Goal: Find contact information: Find contact information

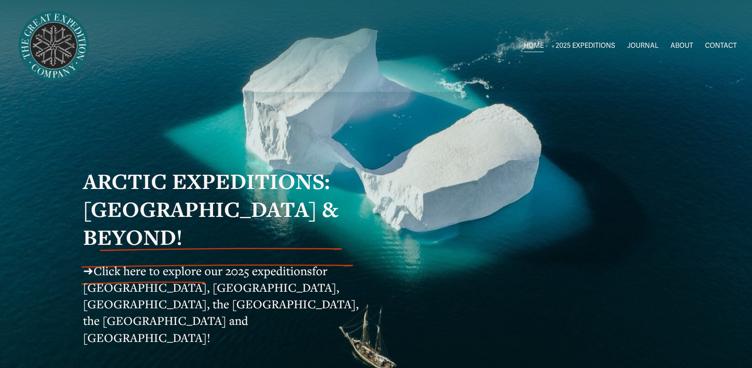
click at [635, 46] on link "JOURNAL" at bounding box center [642, 46] width 31 height 14
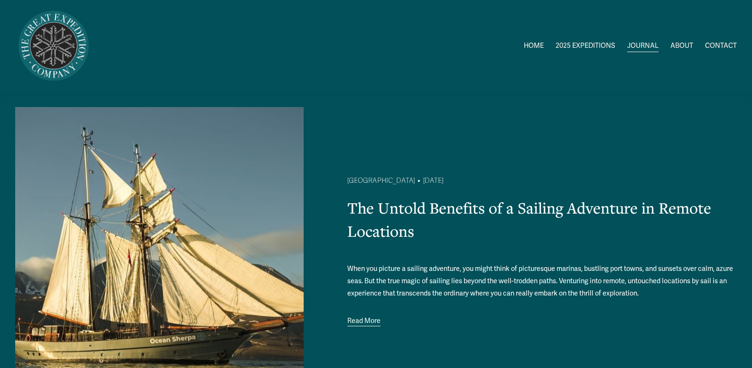
click at [598, 45] on span "2025 EXPEDITIONS" at bounding box center [584, 46] width 59 height 12
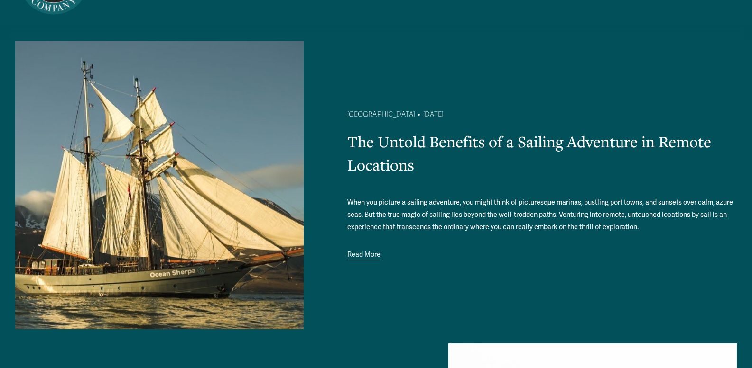
scroll to position [67, 0]
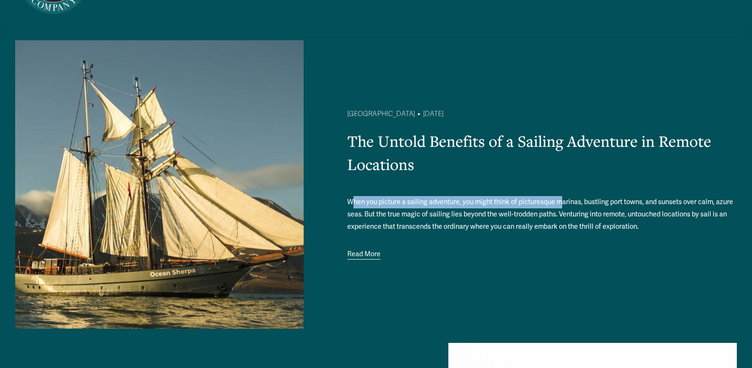
drag, startPoint x: 354, startPoint y: 201, endPoint x: 568, endPoint y: 204, distance: 213.9
click at [567, 204] on p "When you picture a sailing adventure, you might think of picturesque marinas, b…" at bounding box center [542, 214] width 390 height 37
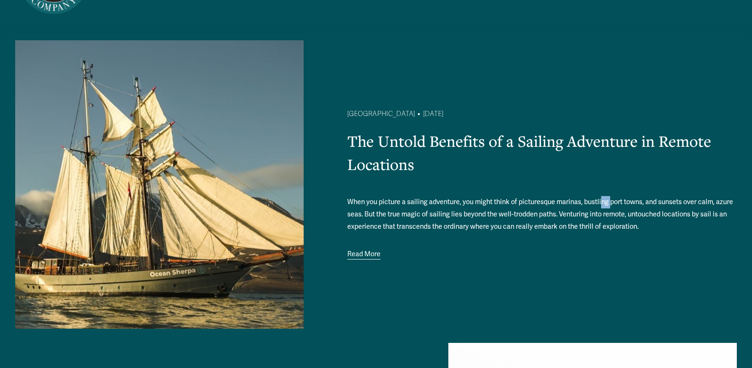
drag, startPoint x: 568, startPoint y: 204, endPoint x: 613, endPoint y: 205, distance: 44.6
click at [613, 205] on p "When you picture a sailing adventure, you might think of picturesque marinas, b…" at bounding box center [542, 214] width 390 height 37
click at [612, 204] on p "When you picture a sailing adventure, you might think of picturesque marinas, b…" at bounding box center [542, 214] width 390 height 37
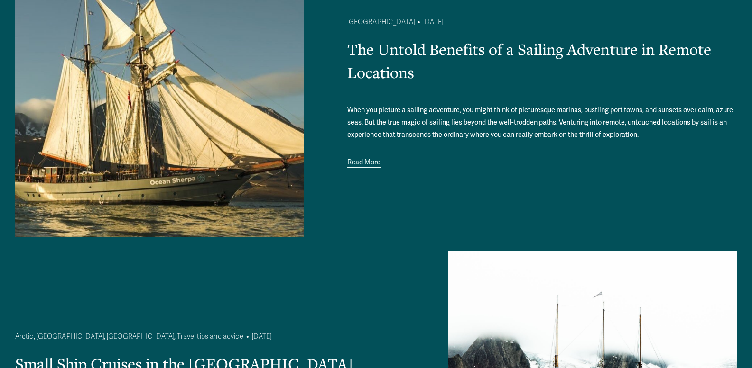
scroll to position [0, 0]
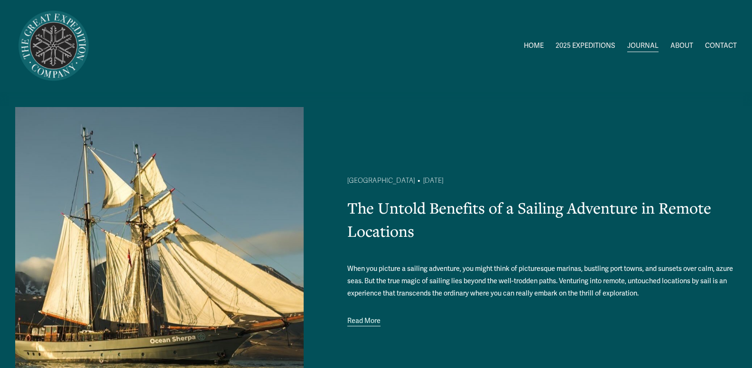
click at [534, 44] on link "HOME" at bounding box center [534, 46] width 20 height 14
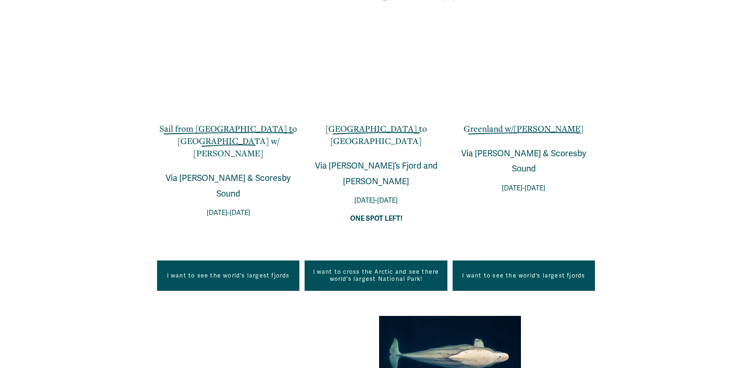
scroll to position [653, 0]
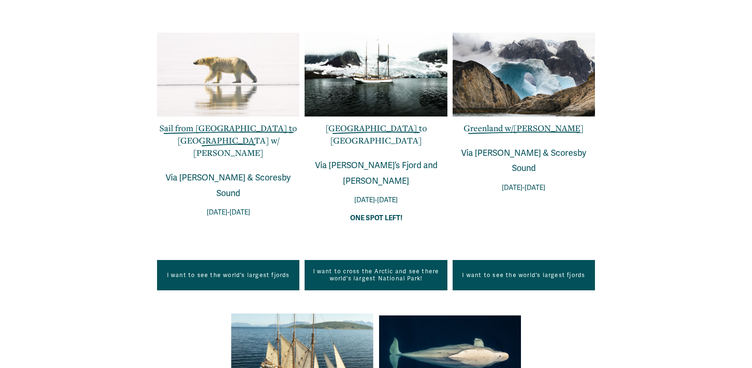
click at [232, 260] on link "I want to see the world's largest fjords" at bounding box center [228, 275] width 142 height 30
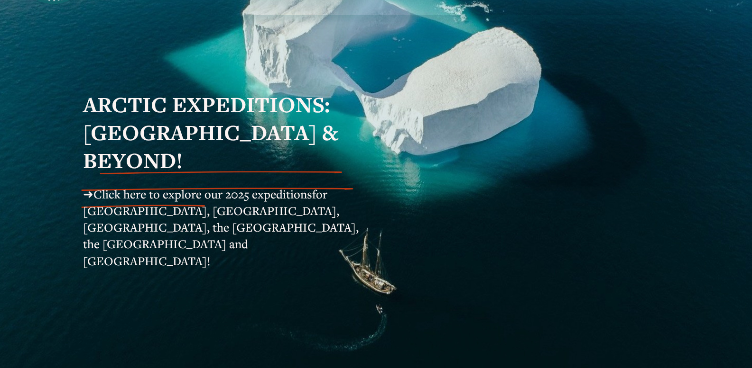
scroll to position [0, 0]
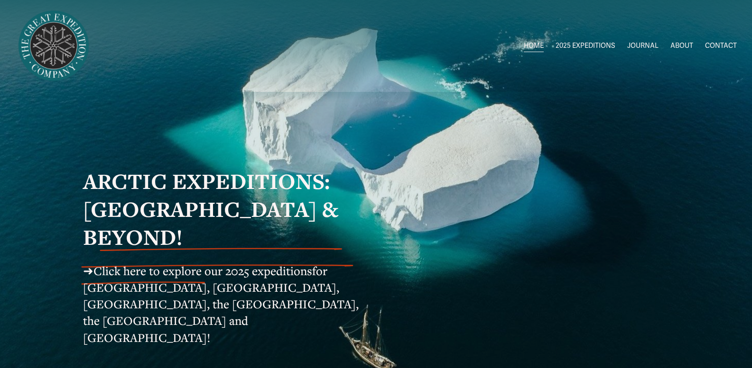
click at [649, 42] on link "JOURNAL" at bounding box center [642, 46] width 31 height 14
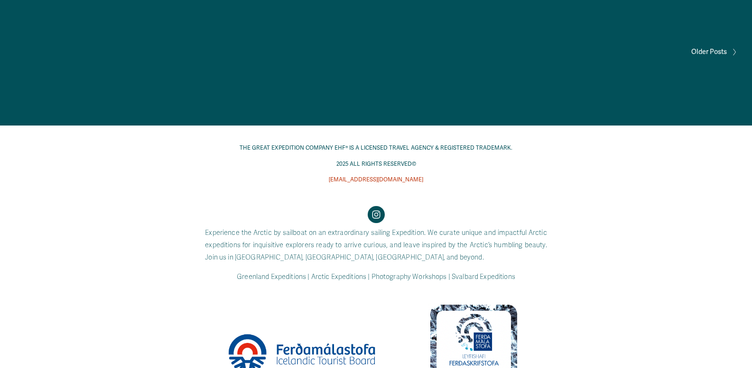
scroll to position [1675, 0]
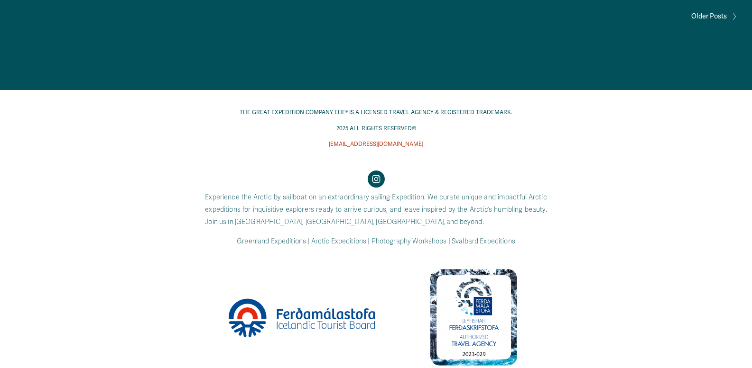
click at [420, 241] on code "Greenland Expeditions | Arctic Expeditions | Photography Workshops | Svalbard E…" at bounding box center [376, 242] width 278 height 8
drag, startPoint x: 420, startPoint y: 241, endPoint x: 357, endPoint y: 196, distance: 77.4
click at [357, 196] on code "Experience the Arctic by sailboat on an extraordinary sailing Expedition. We cu…" at bounding box center [375, 209] width 341 height 33
click at [381, 144] on span "[EMAIL_ADDRESS][DOMAIN_NAME]" at bounding box center [376, 144] width 94 height 7
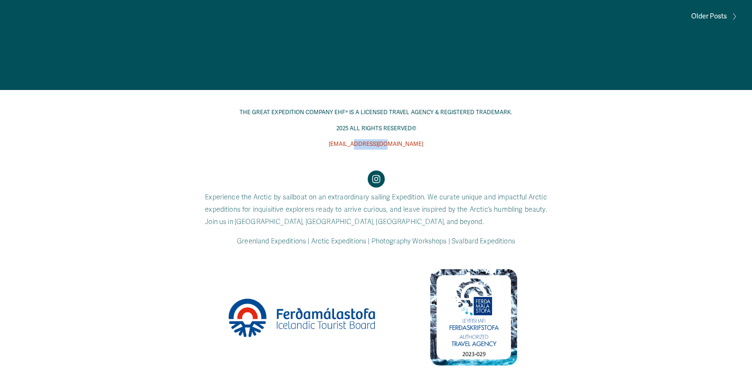
click at [381, 144] on span "[EMAIL_ADDRESS][DOMAIN_NAME]" at bounding box center [376, 144] width 94 height 7
copy div "[EMAIL_ADDRESS][DOMAIN_NAME]"
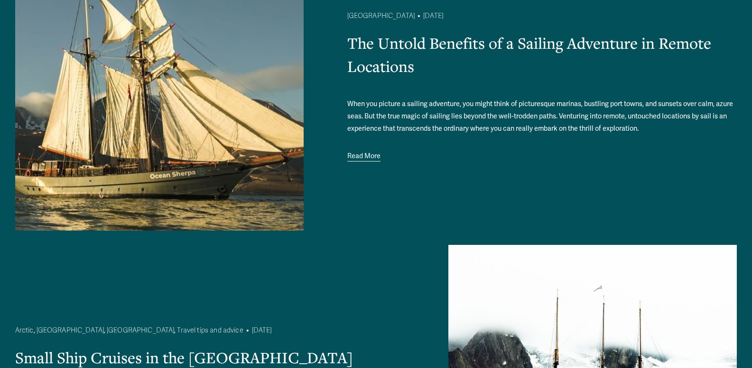
scroll to position [0, 0]
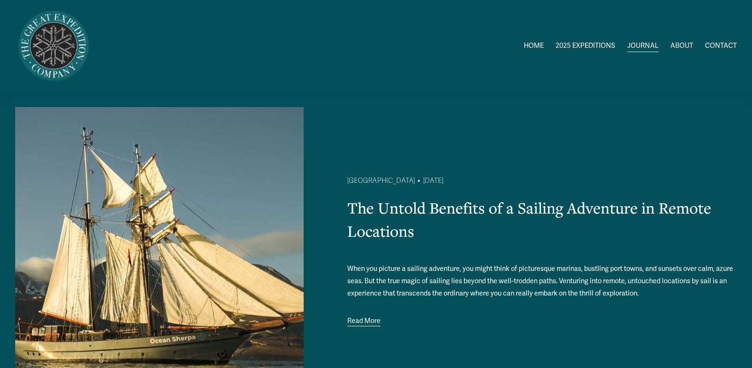
click at [533, 46] on link "HOME" at bounding box center [534, 46] width 20 height 14
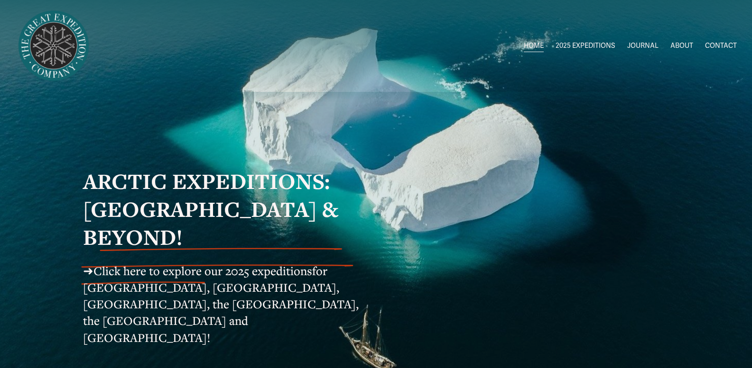
click at [718, 45] on link "CONTACT" at bounding box center [721, 46] width 32 height 14
